Goal: Task Accomplishment & Management: Use online tool/utility

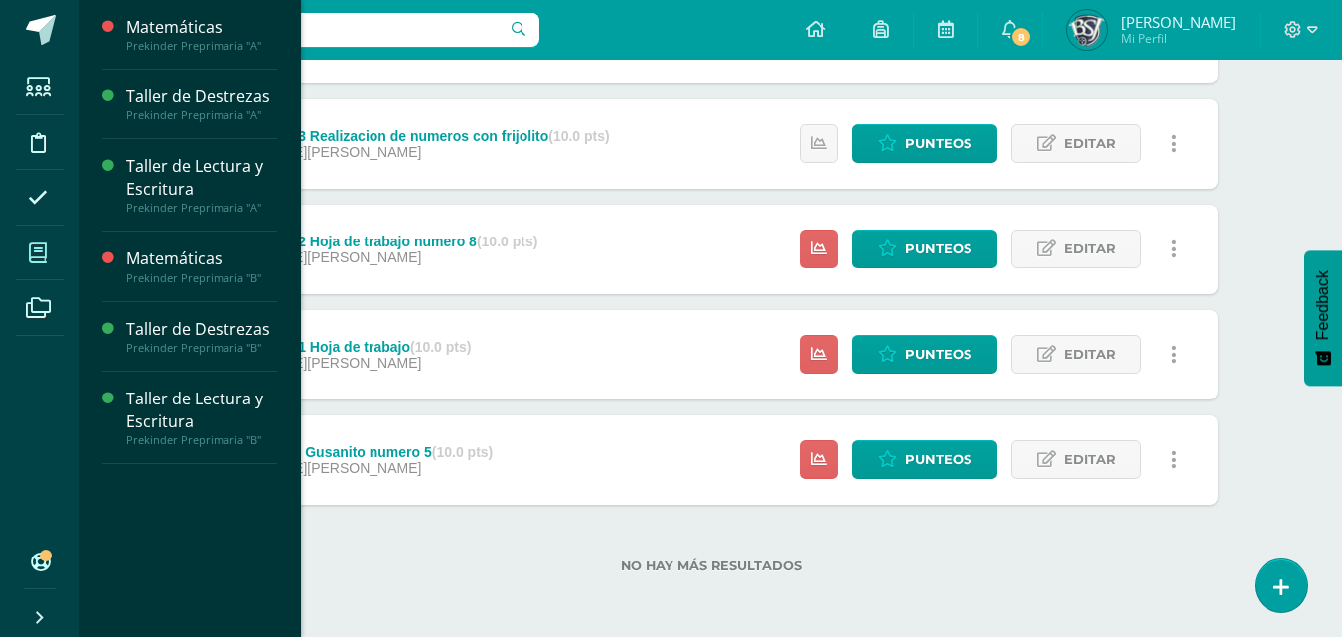
click at [32, 252] on icon at bounding box center [38, 253] width 18 height 20
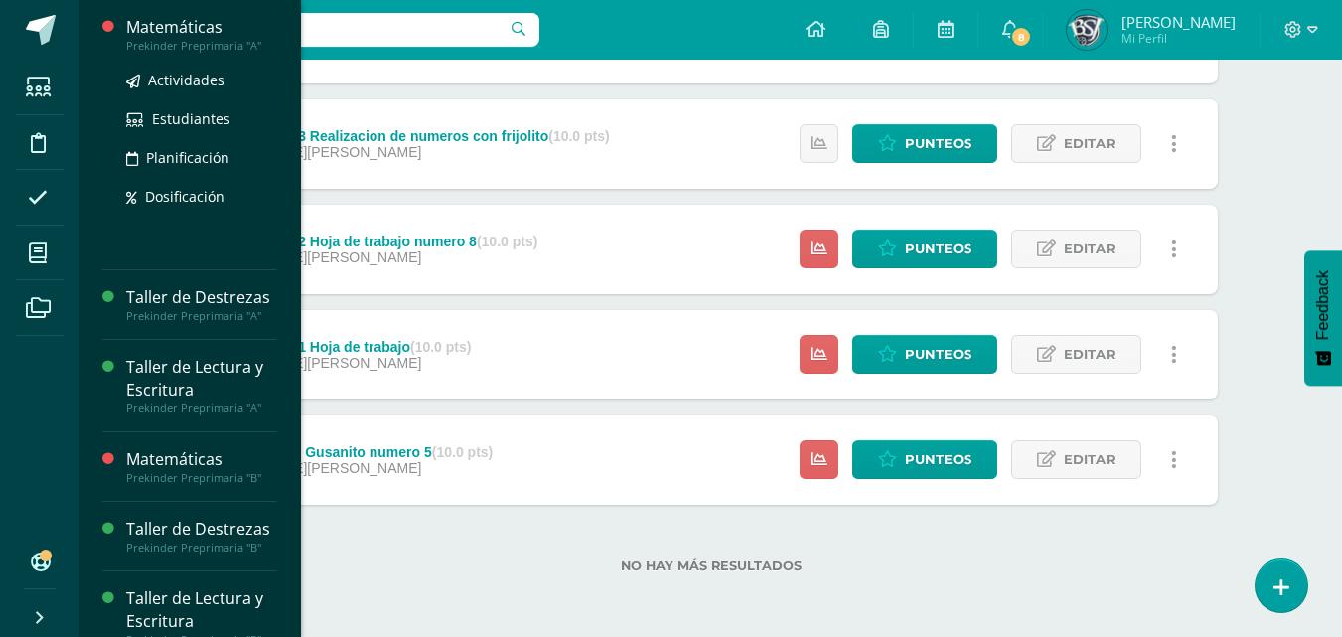
click at [202, 29] on div "Matemáticas" at bounding box center [201, 27] width 151 height 23
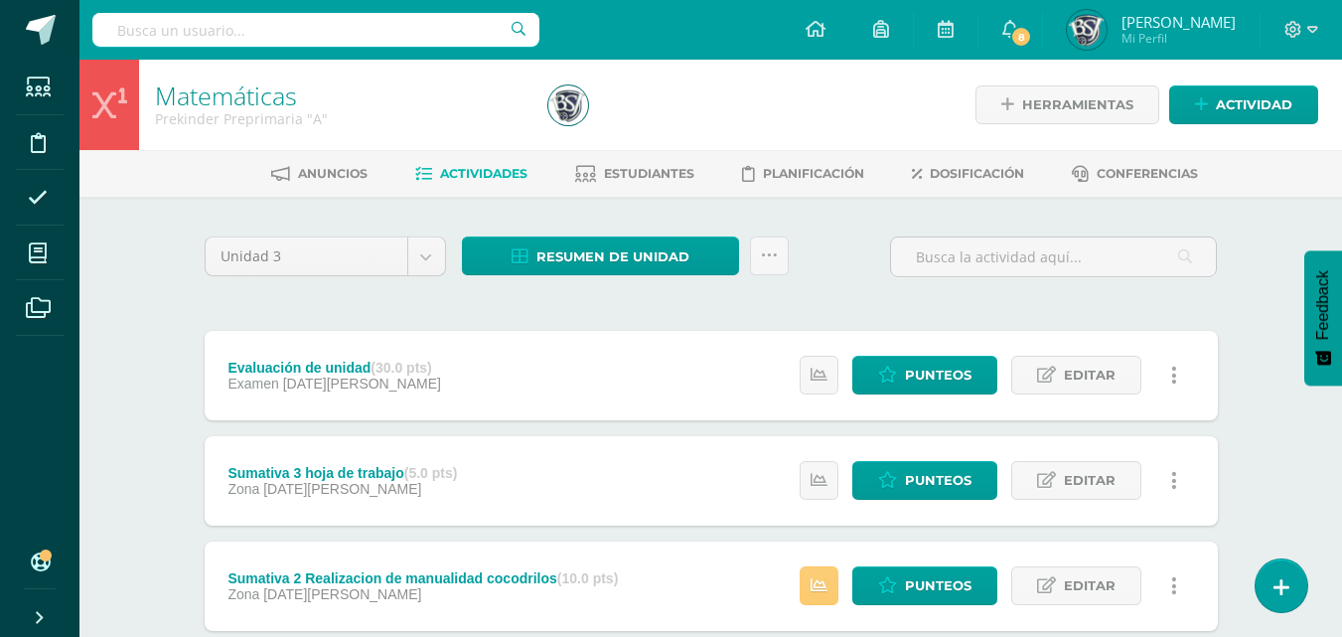
scroll to position [199, 0]
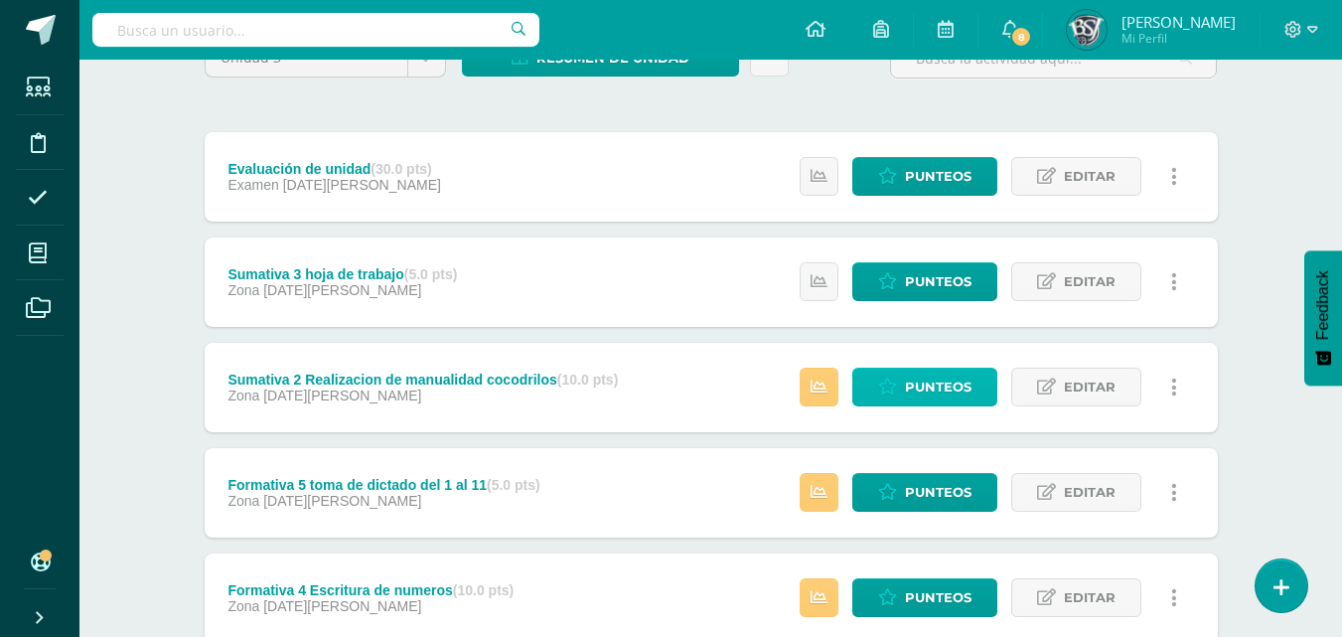
click at [916, 388] on span "Punteos" at bounding box center [938, 386] width 67 height 37
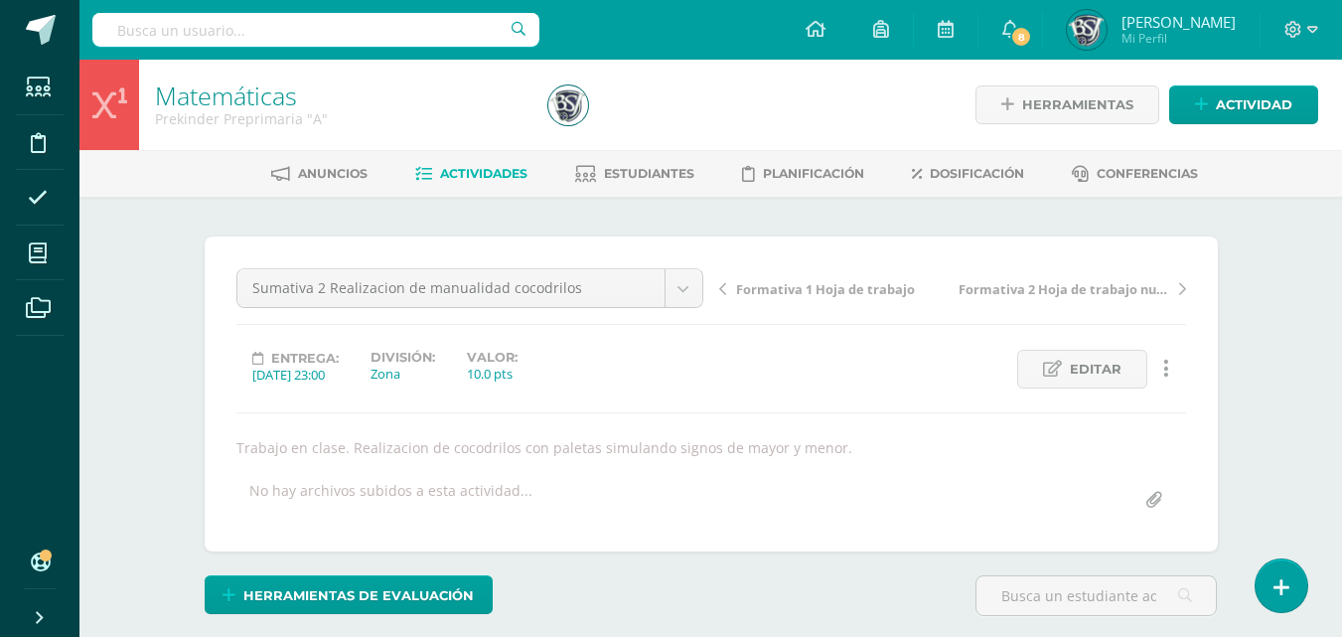
click at [503, 164] on link "Actividades" at bounding box center [471, 174] width 112 height 32
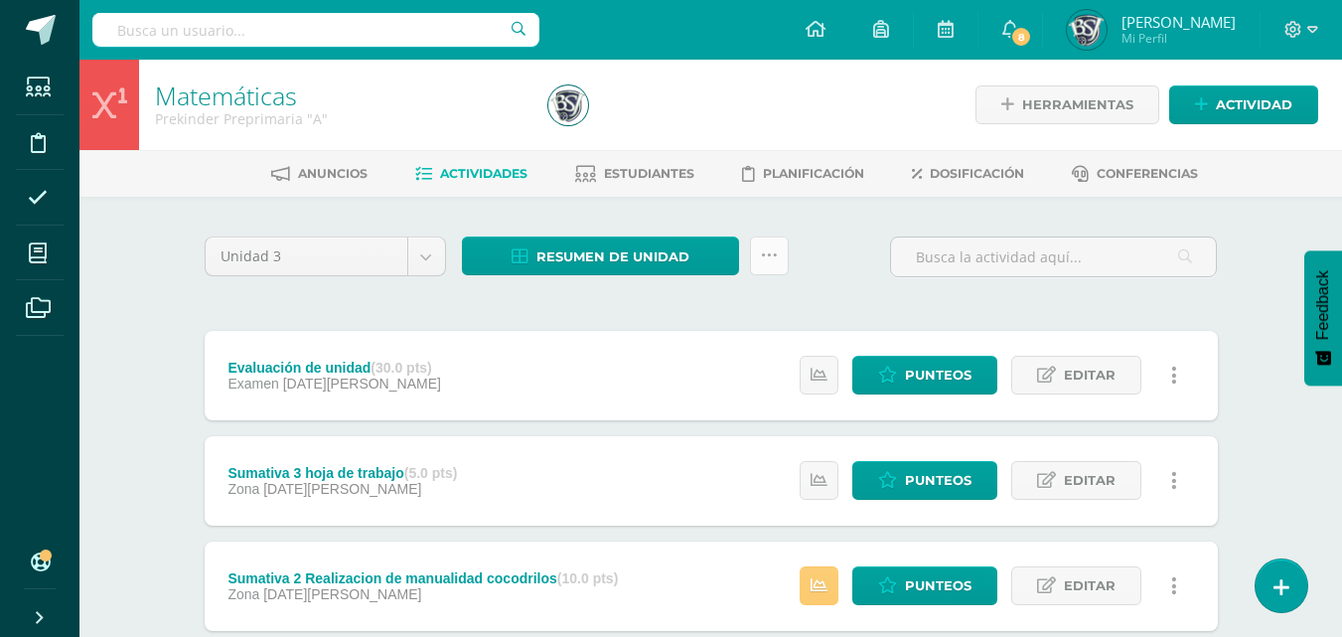
click at [768, 263] on icon at bounding box center [769, 255] width 17 height 17
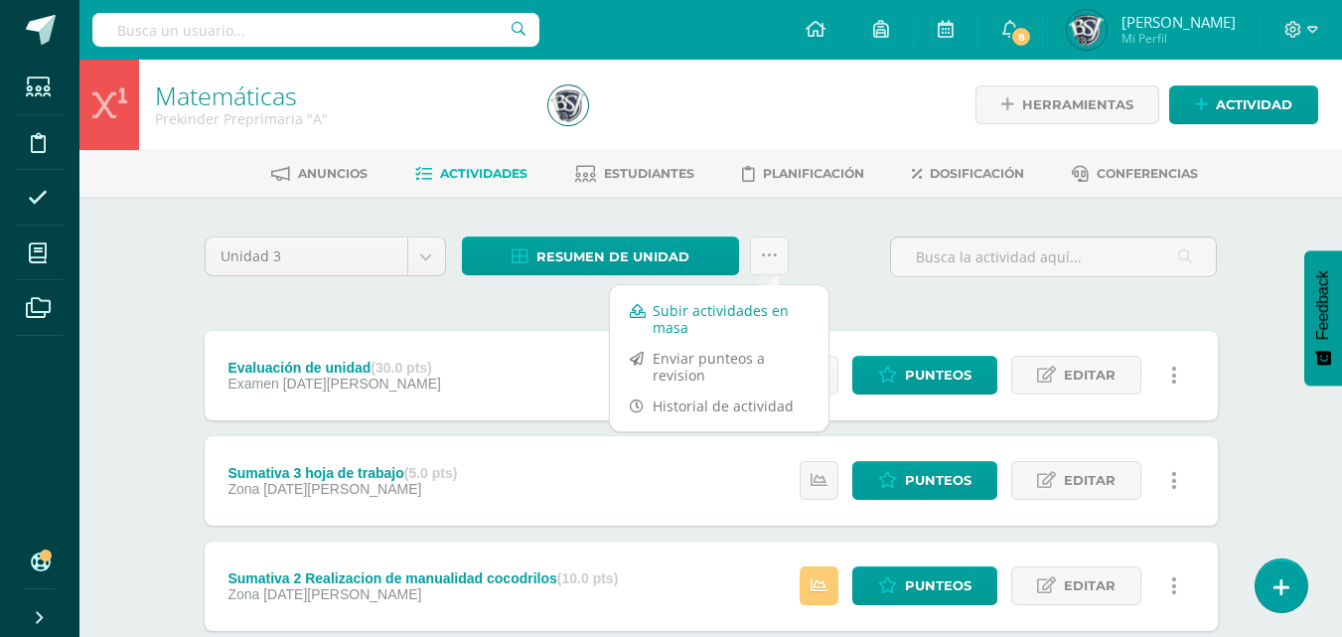
click at [747, 310] on link "Subir actividades en masa" at bounding box center [719, 319] width 218 height 48
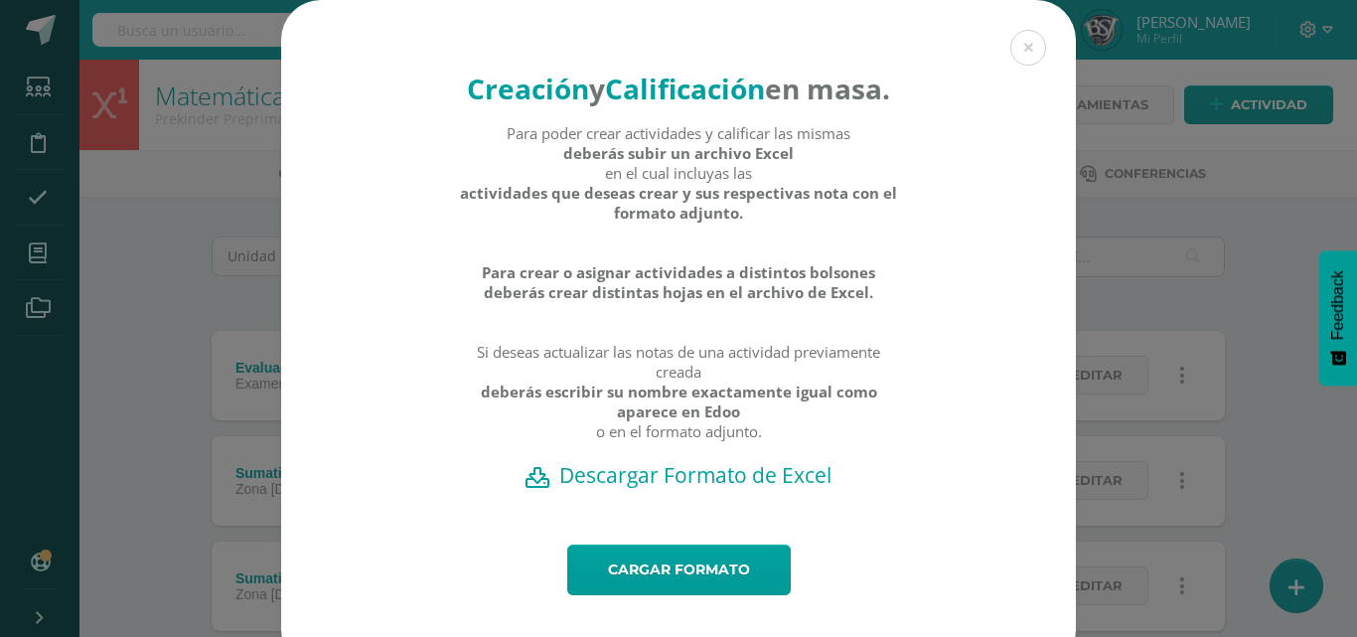
click at [753, 489] on h2 "Descargar Formato de Excel" at bounding box center [678, 475] width 725 height 28
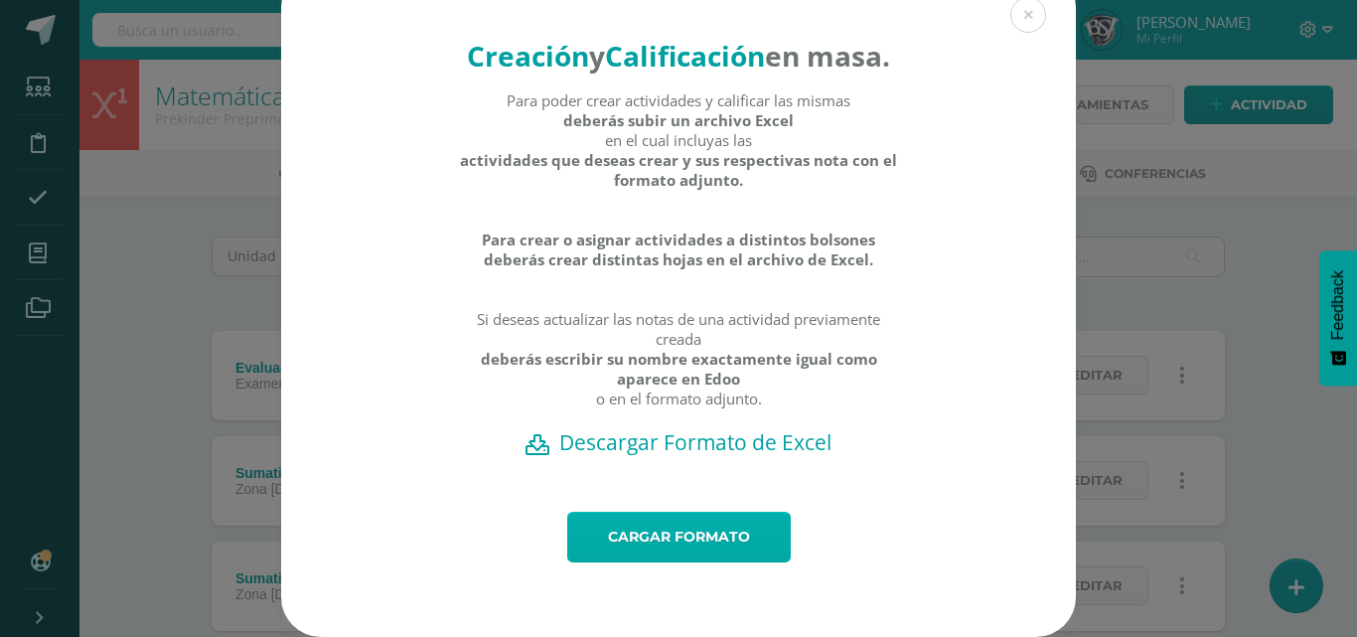
click at [699, 539] on link "Cargar formato" at bounding box center [678, 536] width 223 height 51
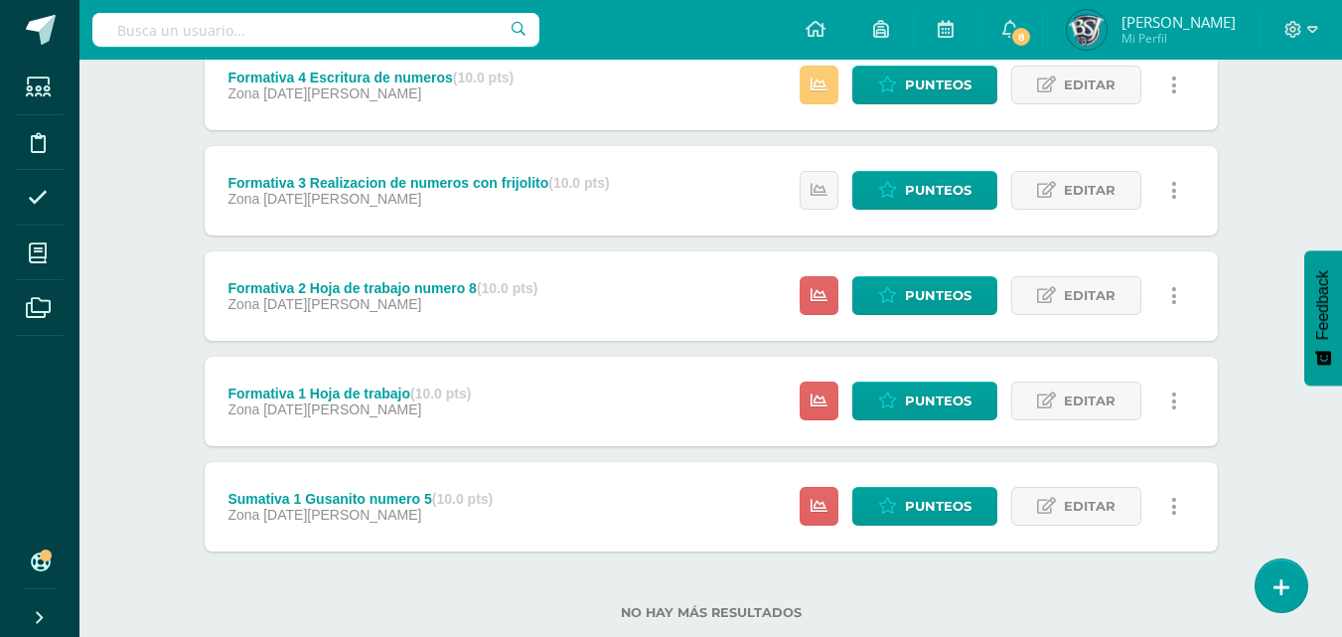
scroll to position [758, 0]
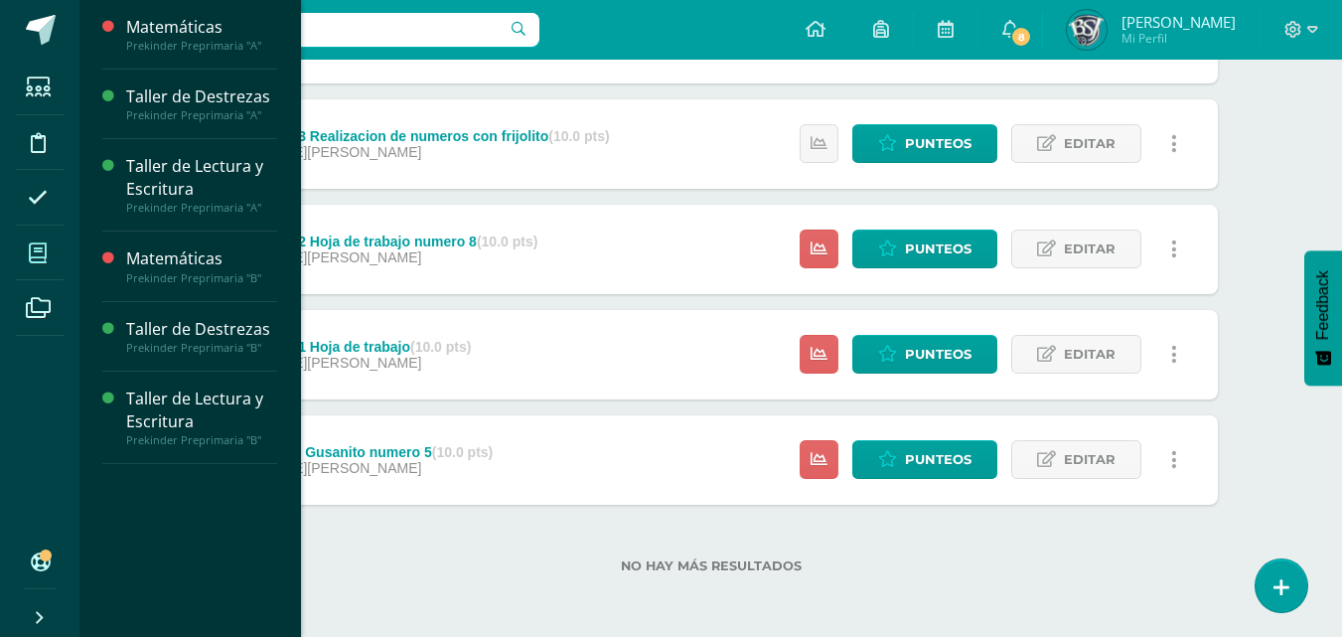
click at [43, 247] on icon at bounding box center [38, 253] width 18 height 20
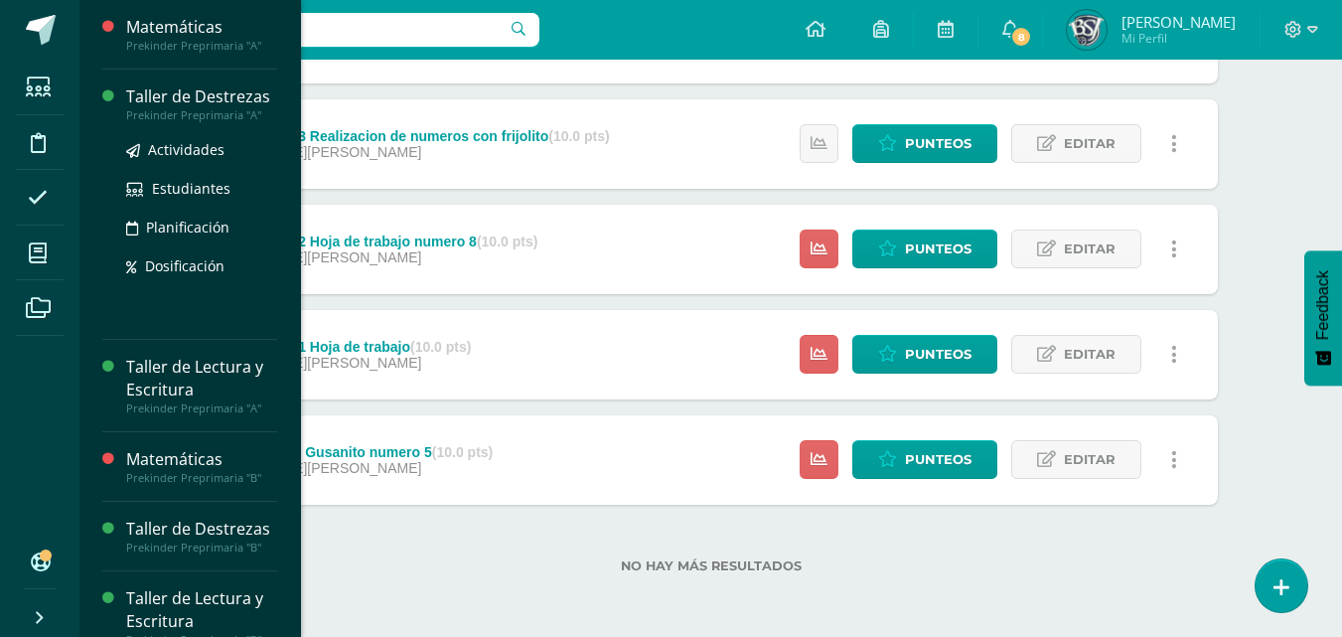
click at [184, 99] on div "Taller de Destrezas" at bounding box center [201, 96] width 151 height 23
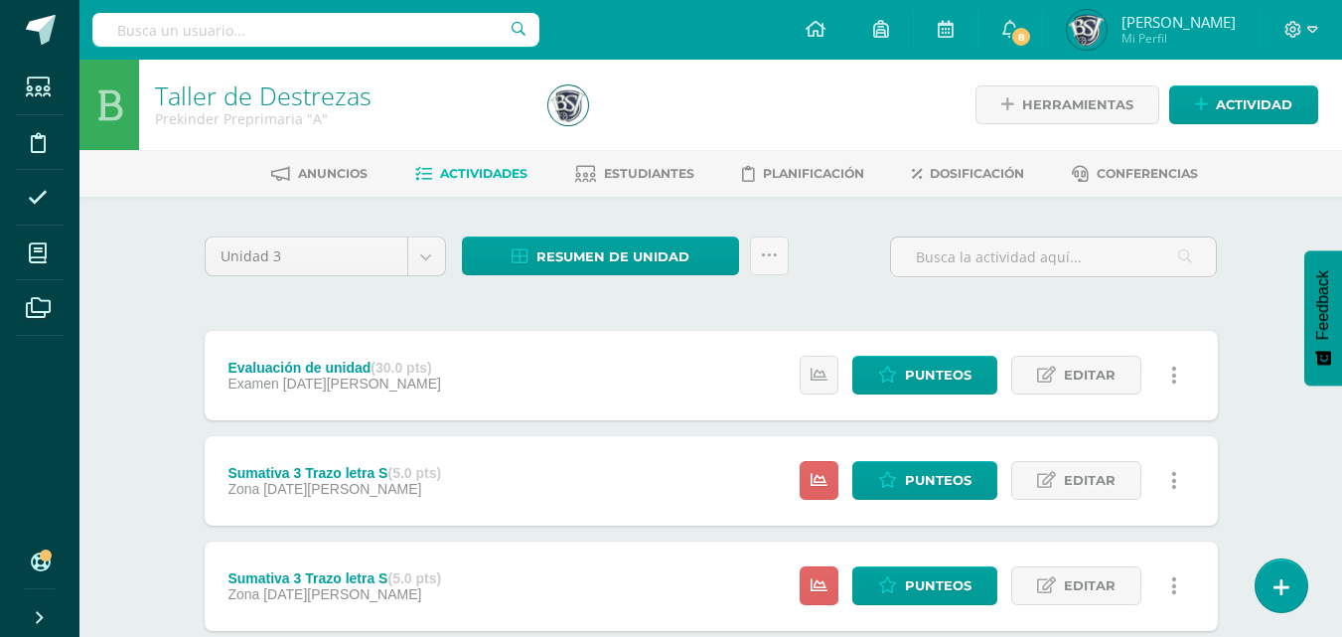
click at [441, 175] on span "Actividades" at bounding box center [483, 173] width 87 height 15
click at [471, 166] on span "Actividades" at bounding box center [483, 173] width 87 height 15
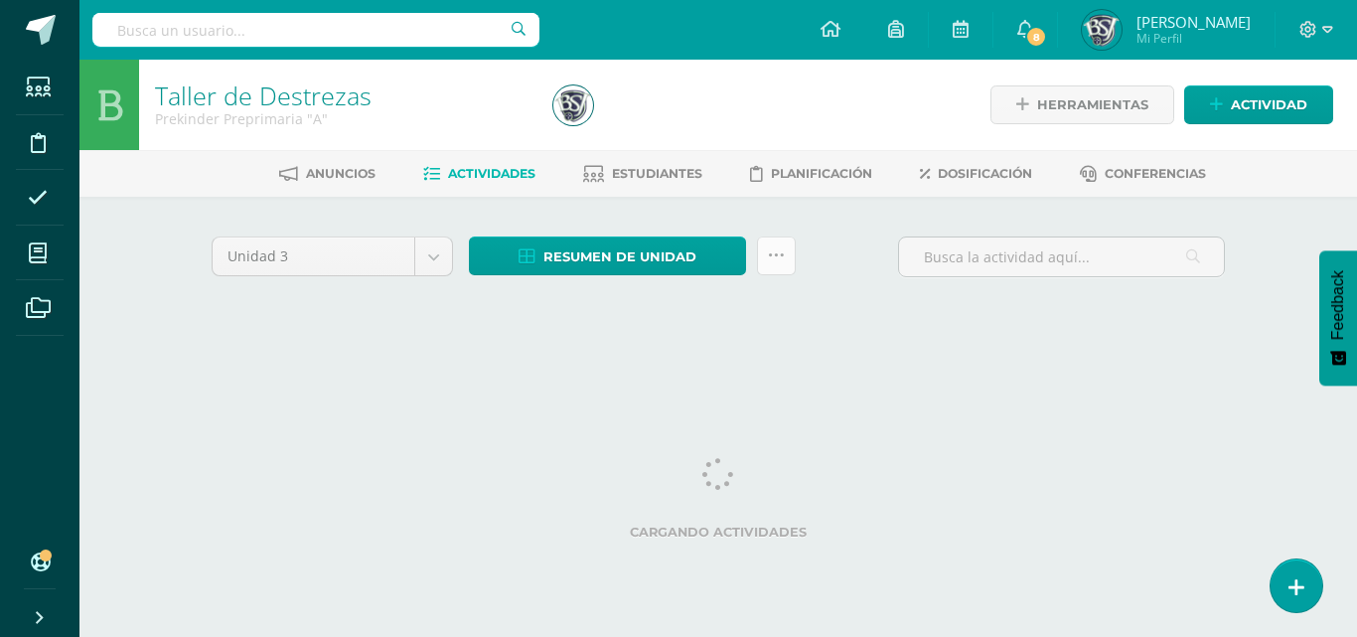
click at [763, 264] on link at bounding box center [776, 255] width 39 height 39
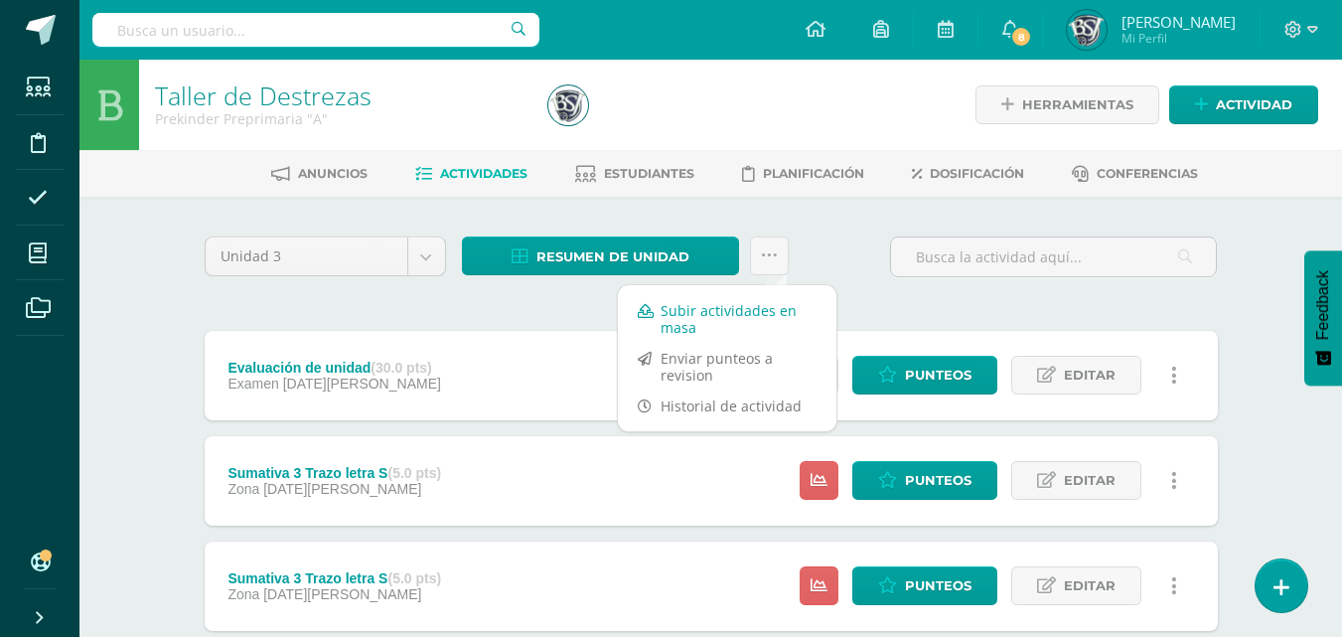
click at [763, 310] on link "Subir actividades en masa" at bounding box center [727, 319] width 218 height 48
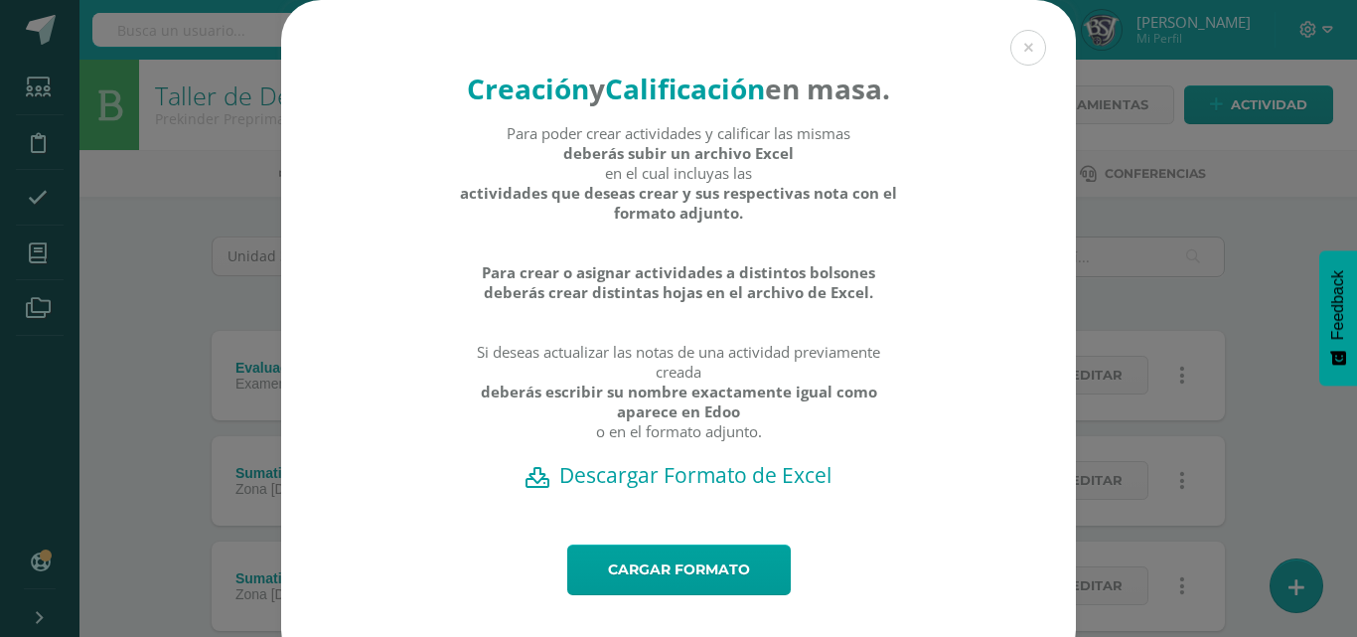
click at [768, 489] on h2 "Descargar Formato de Excel" at bounding box center [678, 475] width 725 height 28
